Goal: Information Seeking & Learning: Learn about a topic

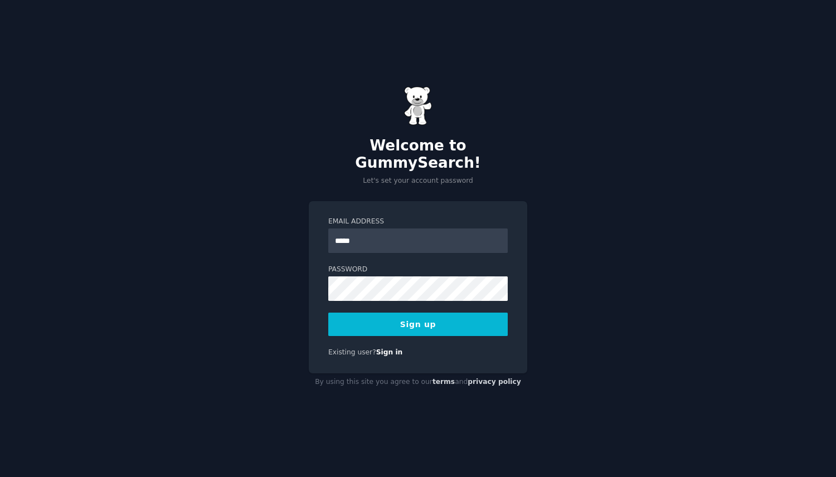
type input "**********"
click at [673, 218] on div "**********" at bounding box center [418, 238] width 836 height 477
click at [427, 313] on button "Sign up" at bounding box center [417, 324] width 179 height 23
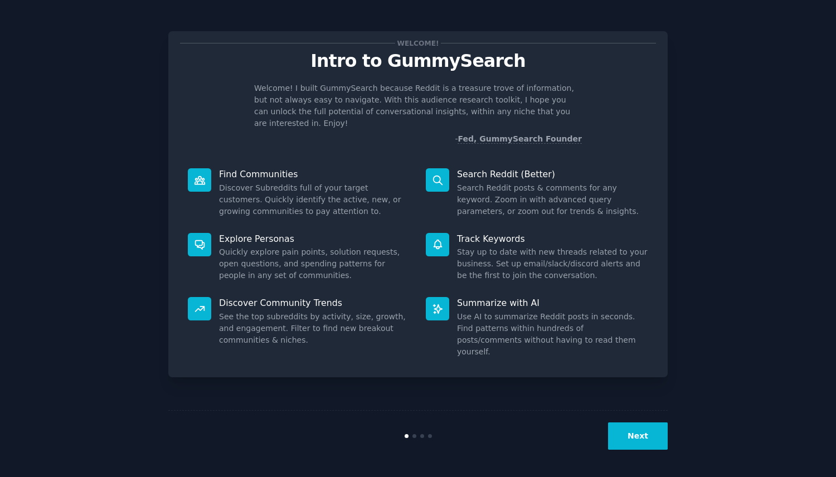
click at [658, 440] on button "Next" at bounding box center [638, 435] width 60 height 27
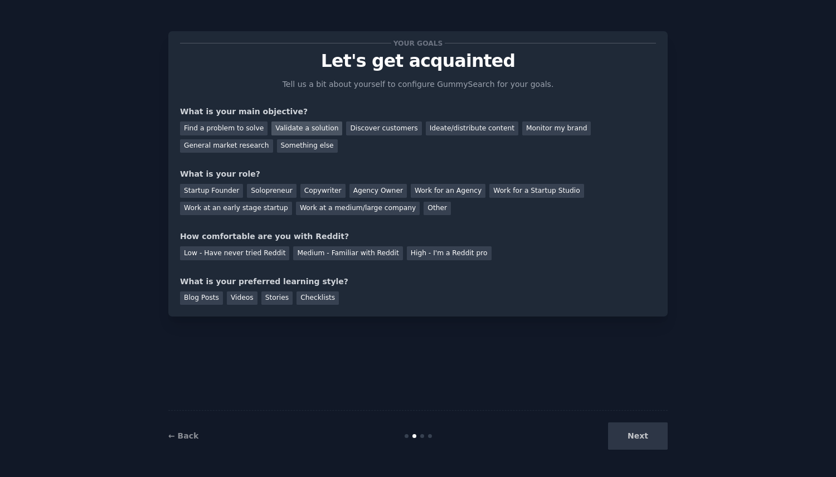
click at [303, 126] on div "Validate a solution" at bounding box center [306, 129] width 71 height 14
click at [196, 188] on div "Startup Founder" at bounding box center [211, 191] width 63 height 14
click at [341, 257] on div "Medium - Familiar with Reddit" at bounding box center [347, 253] width 109 height 14
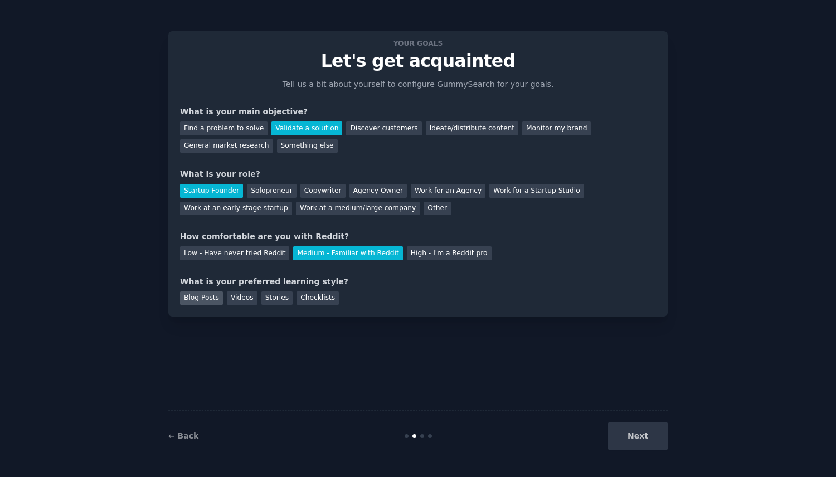
click at [212, 294] on div "Blog Posts" at bounding box center [201, 298] width 43 height 14
click at [627, 435] on button "Next" at bounding box center [638, 435] width 60 height 27
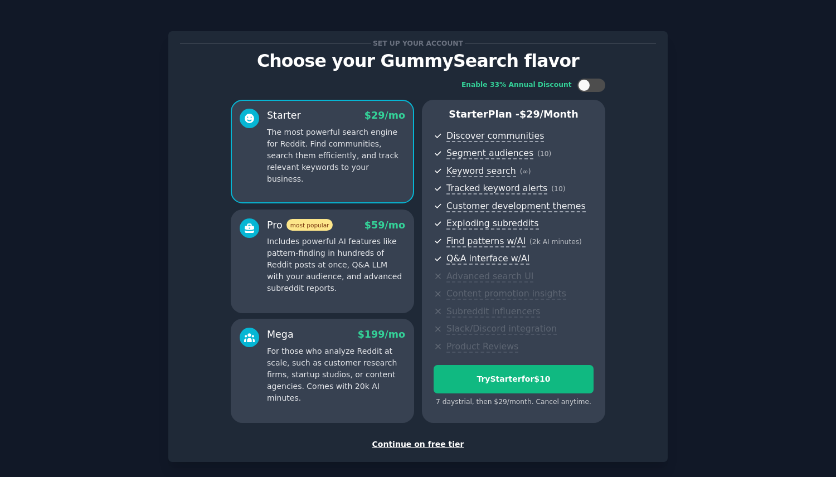
click at [417, 442] on div "Continue on free tier" at bounding box center [418, 445] width 476 height 12
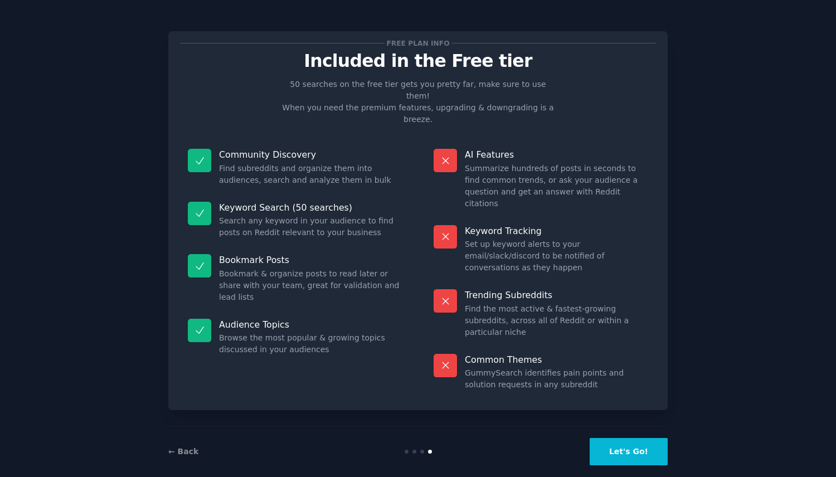
click at [629, 444] on button "Let's Go!" at bounding box center [629, 451] width 78 height 27
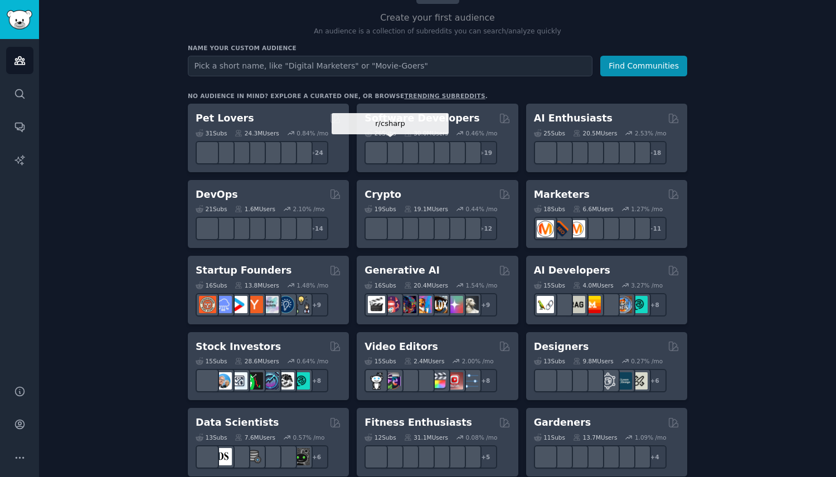
scroll to position [98, 0]
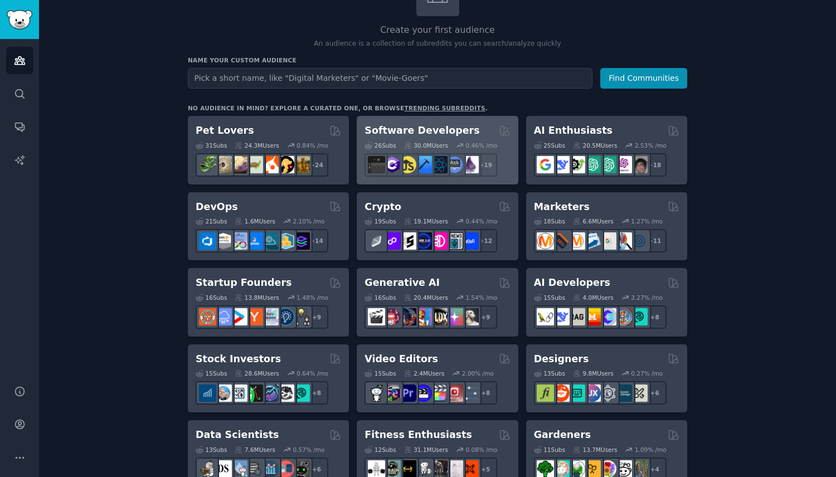
click at [441, 132] on h2 "Software Developers" at bounding box center [422, 131] width 115 height 14
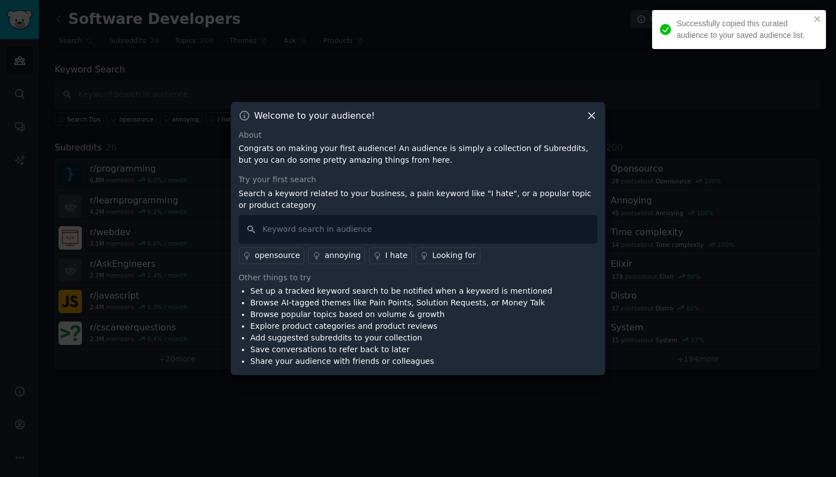
click at [590, 118] on icon at bounding box center [592, 116] width 12 height 12
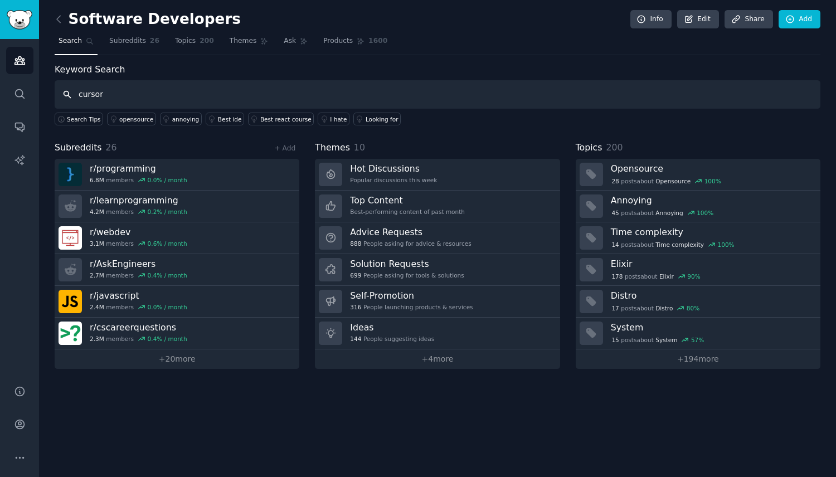
type input "cursor"
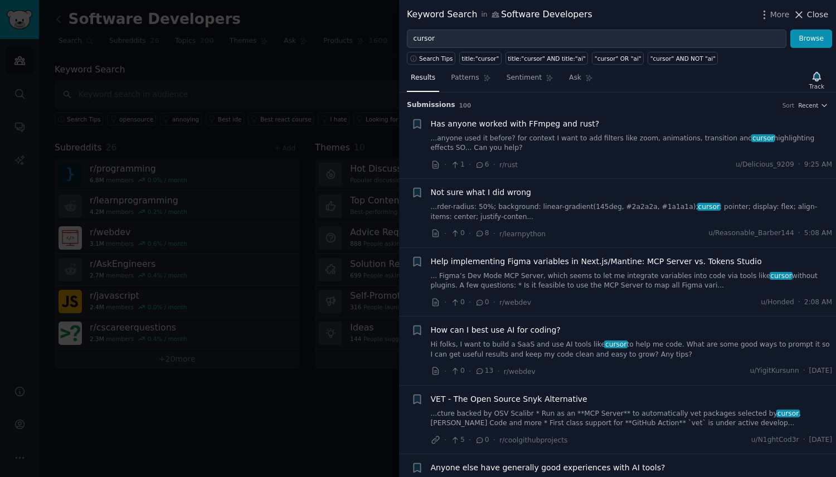
click at [797, 13] on icon at bounding box center [799, 15] width 12 height 12
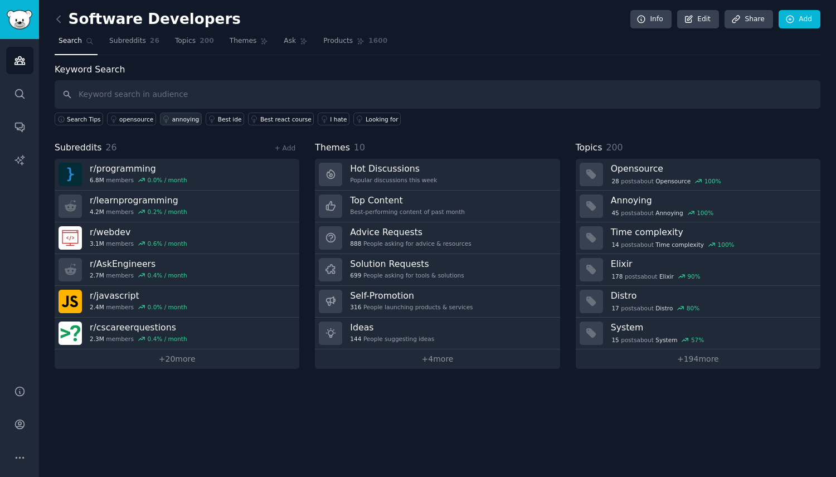
click at [190, 122] on div "annoying" at bounding box center [185, 119] width 27 height 8
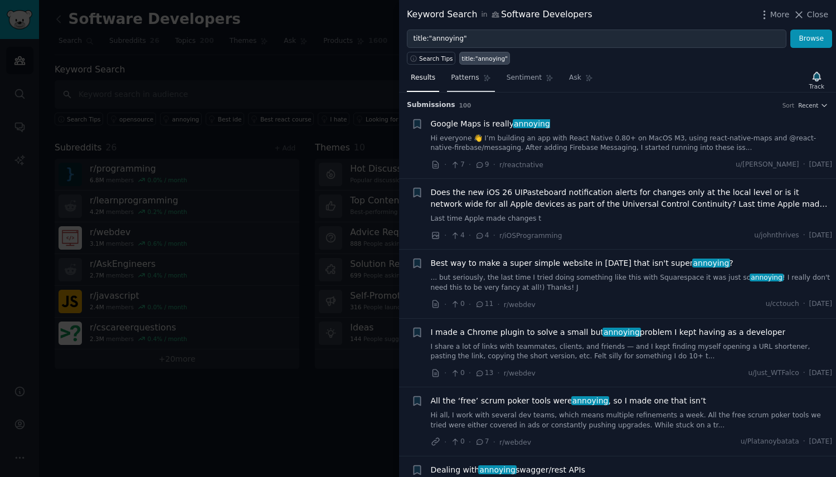
click at [468, 80] on span "Patterns" at bounding box center [465, 78] width 28 height 10
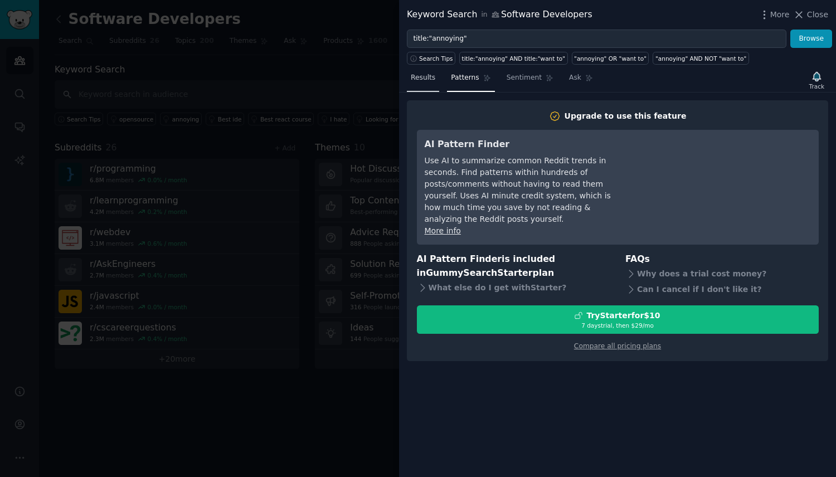
click at [425, 80] on span "Results" at bounding box center [423, 78] width 25 height 10
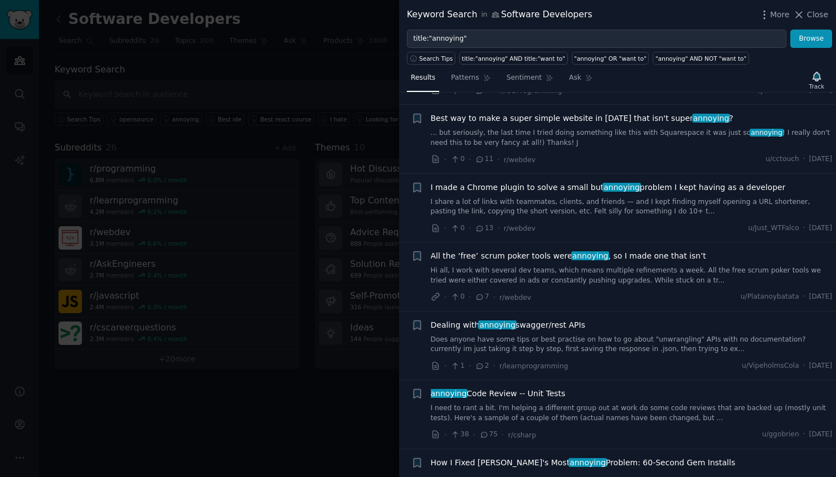
scroll to position [146, 0]
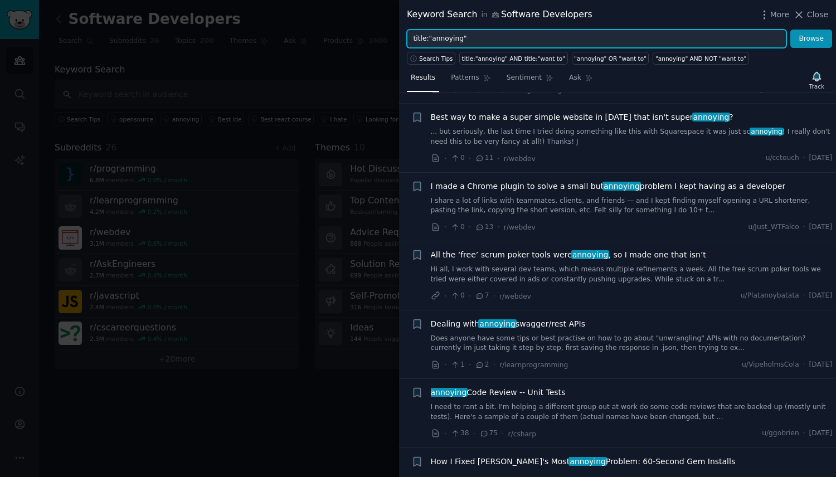
click at [485, 36] on input "title:"annoying"" at bounding box center [597, 39] width 380 height 19
type input "ц"
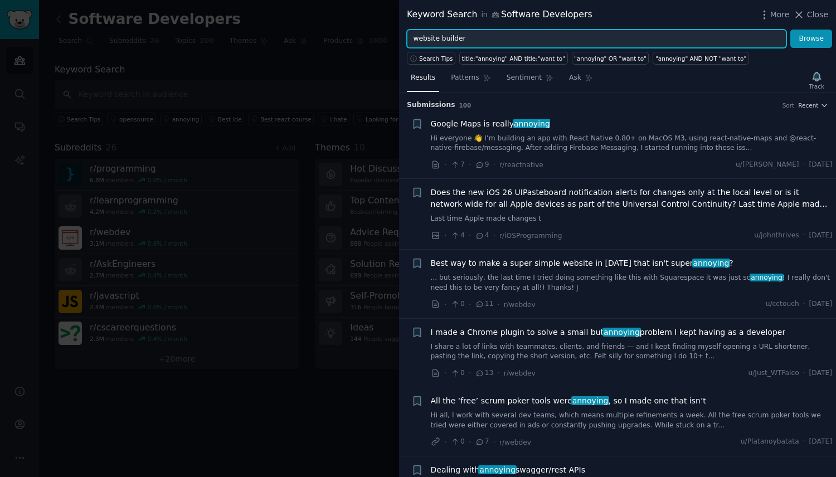
type input "website builder"
click at [790, 30] on button "Browse" at bounding box center [811, 39] width 42 height 19
